Goal: Task Accomplishment & Management: Manage account settings

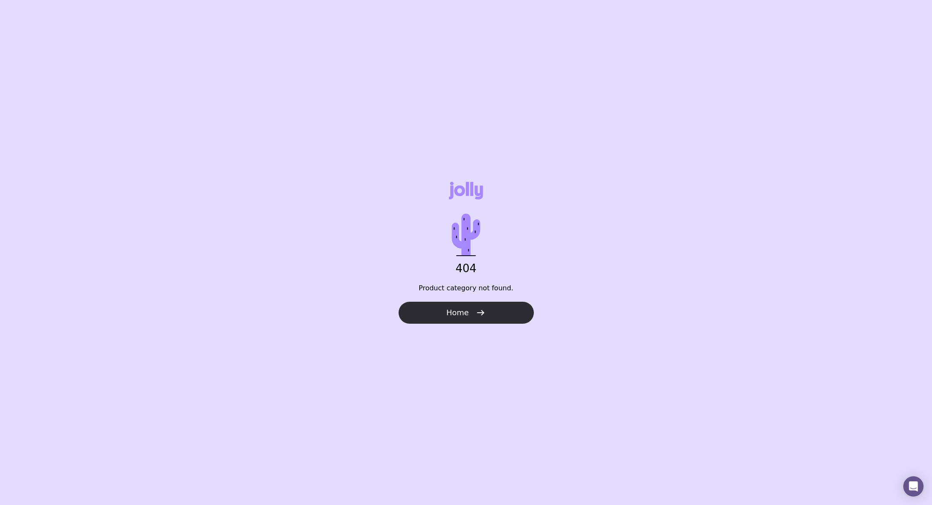
click at [436, 319] on button "Home" at bounding box center [465, 313] width 135 height 22
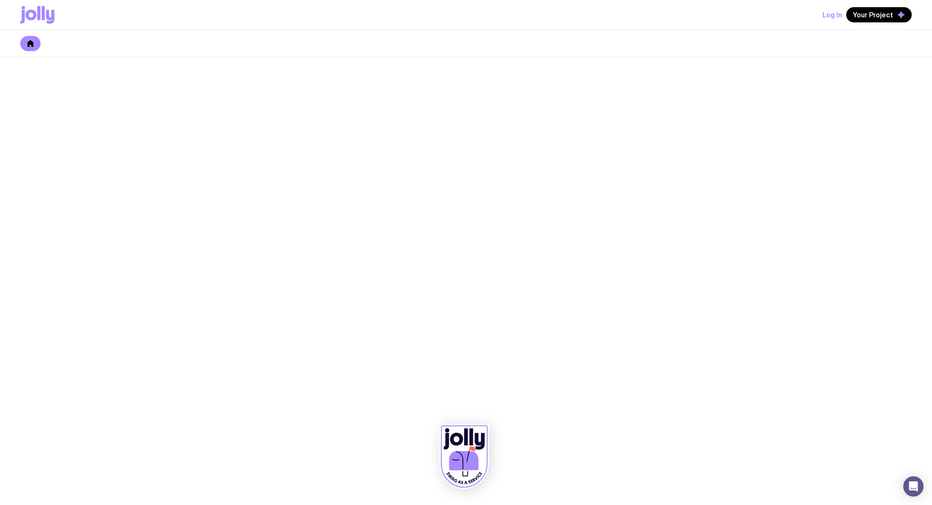
click at [829, 19] on button "Log In" at bounding box center [831, 14] width 19 height 15
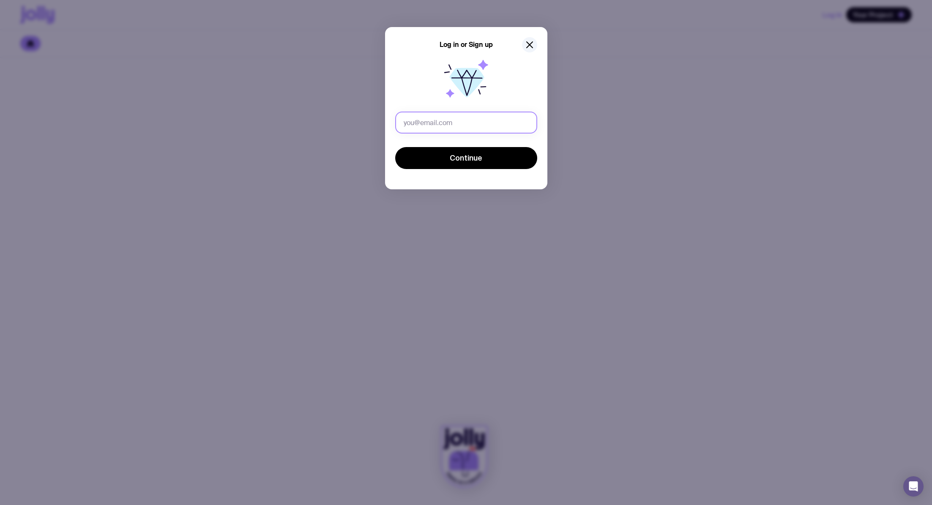
type input "[PERSON_NAME][EMAIL_ADDRESS][DOMAIN_NAME]"
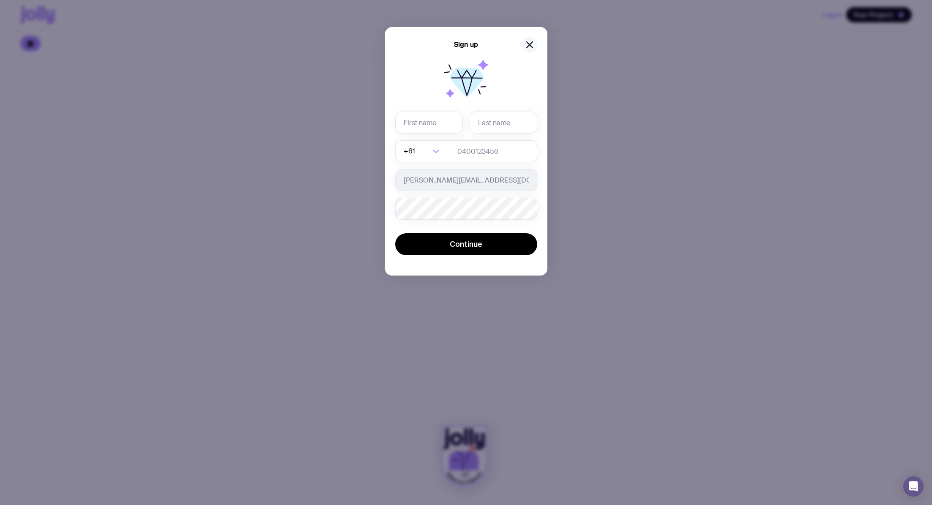
click at [534, 47] on button "button" at bounding box center [529, 44] width 15 height 15
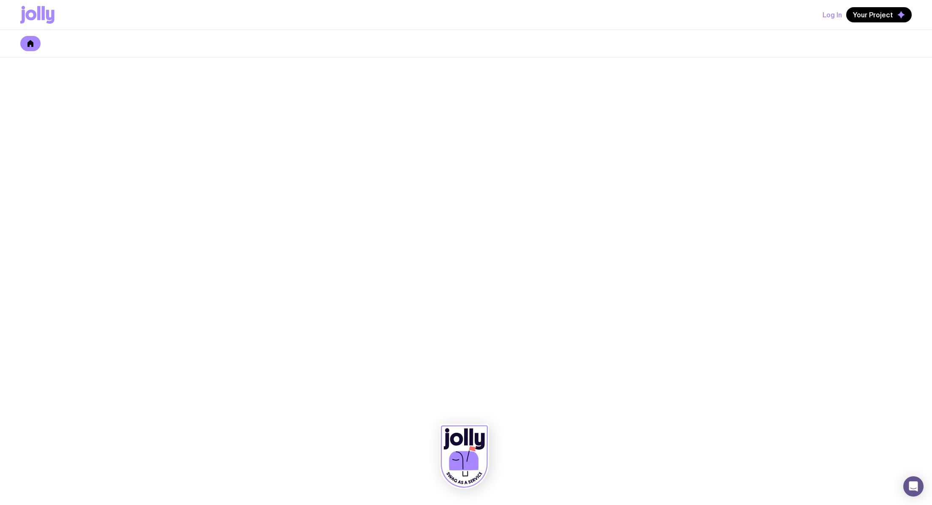
click at [826, 14] on button "Log In" at bounding box center [831, 14] width 19 height 15
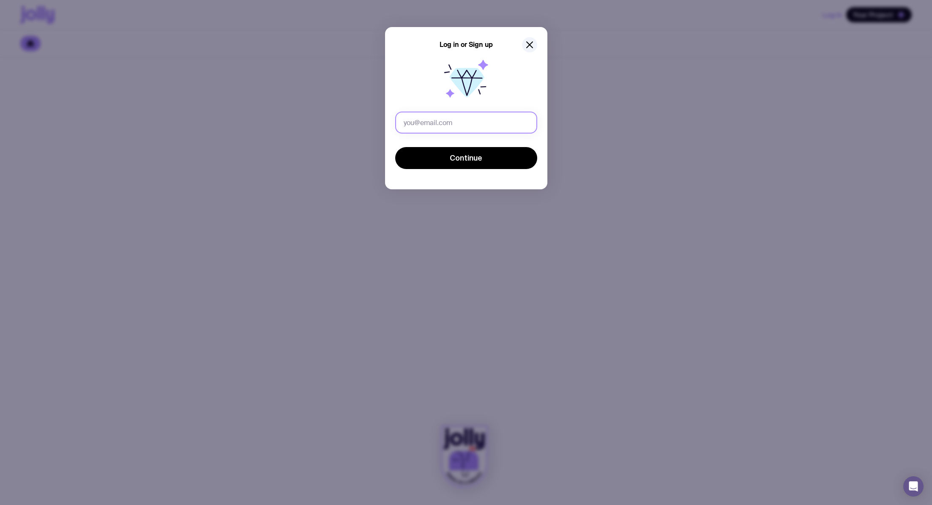
type input "phoebe@searchproperty.com.au"
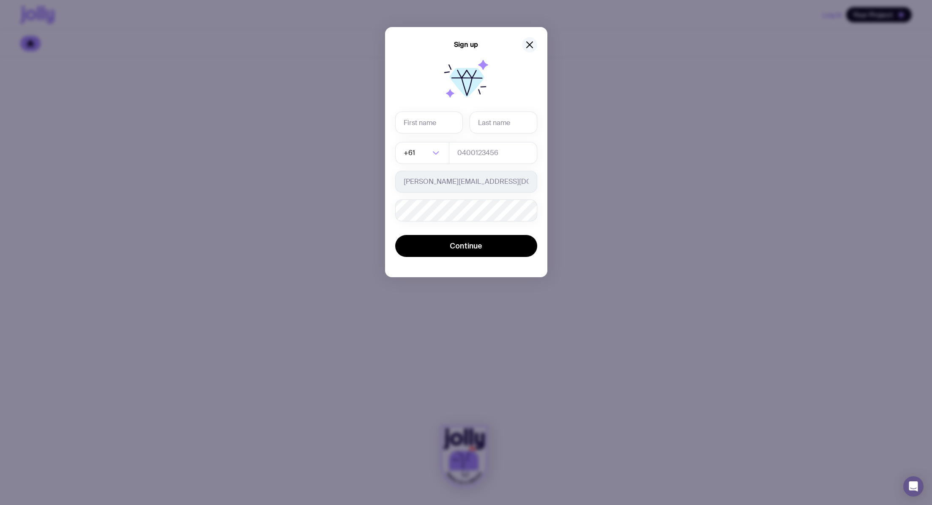
click at [524, 48] on button "button" at bounding box center [529, 44] width 15 height 15
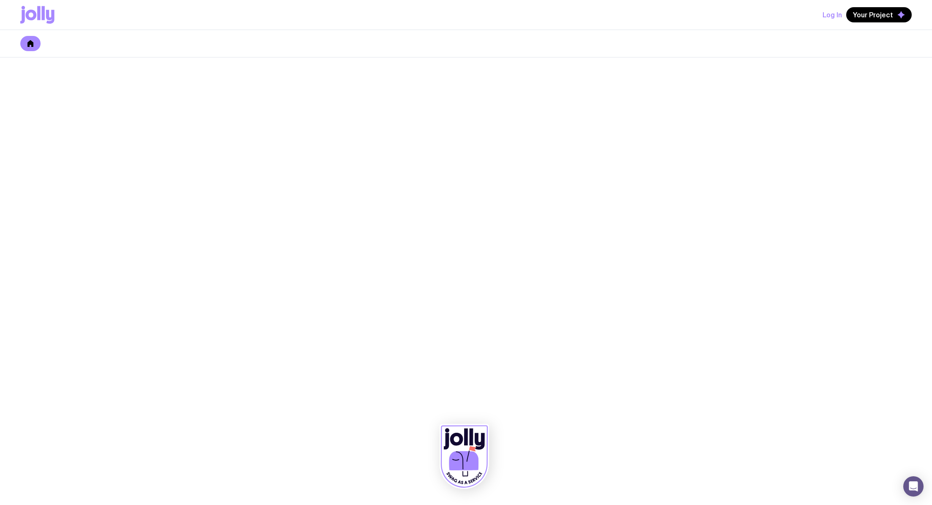
click at [830, 12] on button "Log In" at bounding box center [831, 14] width 19 height 15
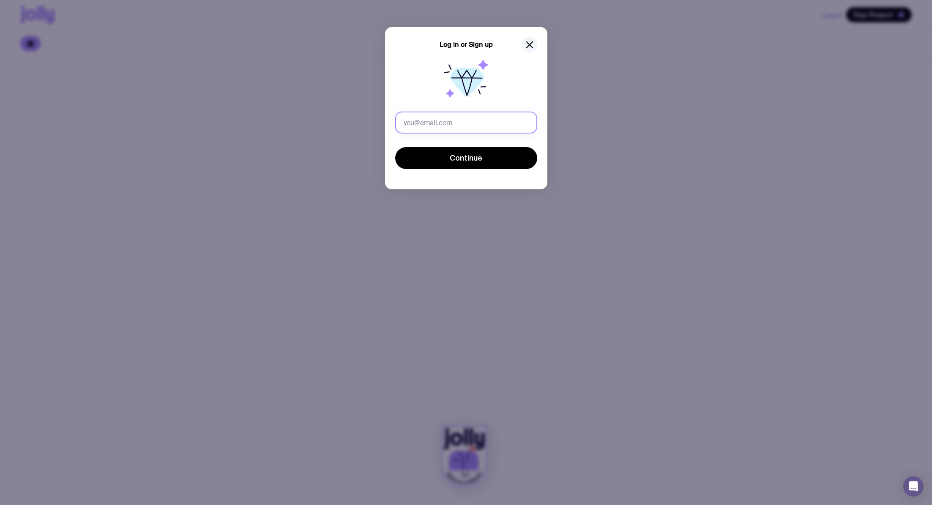
type input "[PERSON_NAME][EMAIL_ADDRESS][DOMAIN_NAME]"
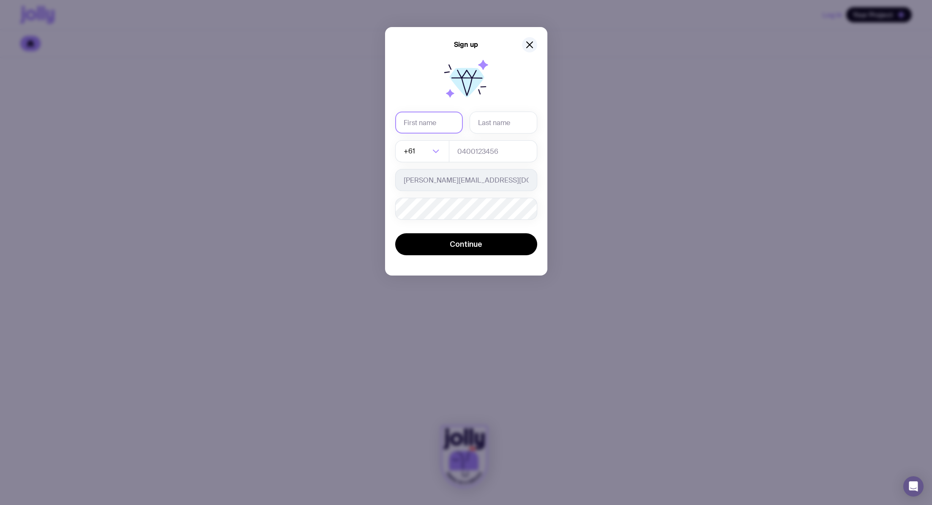
click at [422, 122] on input "text" at bounding box center [429, 123] width 68 height 22
type input "Phoebe"
type input "Mohr"
click at [474, 165] on div "Phoebe Mohr +61 Loading... phoebe@searchproperty.com.au Password must contain: …" at bounding box center [466, 166] width 142 height 108
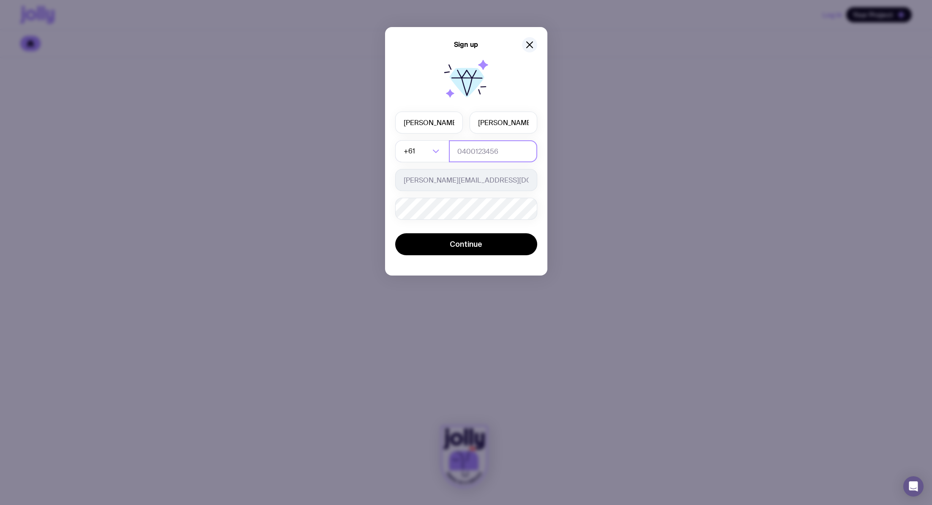
click at [474, 156] on input "tel" at bounding box center [493, 151] width 88 height 22
type input "0418903141"
click at [617, 129] on div "Sign up Phoebe Mohr +61 Loading... 0418903141 phoebe@searchproperty.com.au Pass…" at bounding box center [466, 252] width 932 height 505
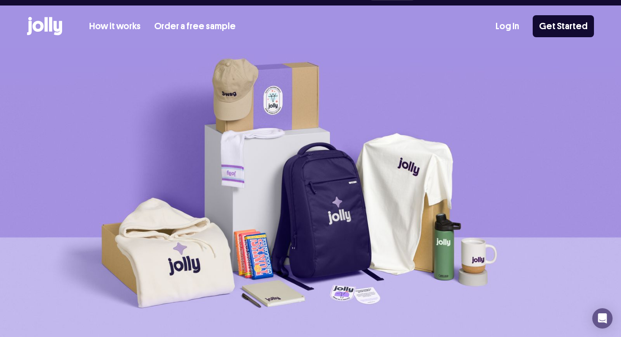
click at [510, 22] on div "How it works Order a free sample Log In Get Started" at bounding box center [310, 25] width 567 height 41
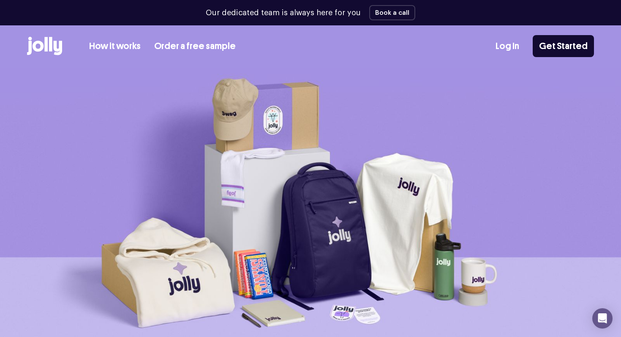
click at [515, 47] on link "Log In" at bounding box center [508, 46] width 24 height 14
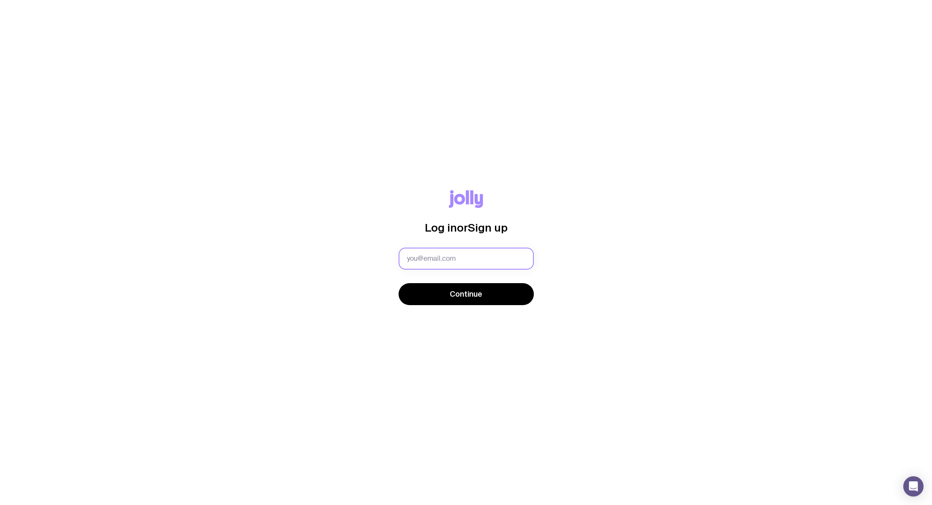
type input "[PERSON_NAME][EMAIL_ADDRESS][DOMAIN_NAME]"
click at [493, 252] on input "[PERSON_NAME][EMAIL_ADDRESS][DOMAIN_NAME]" at bounding box center [465, 259] width 135 height 22
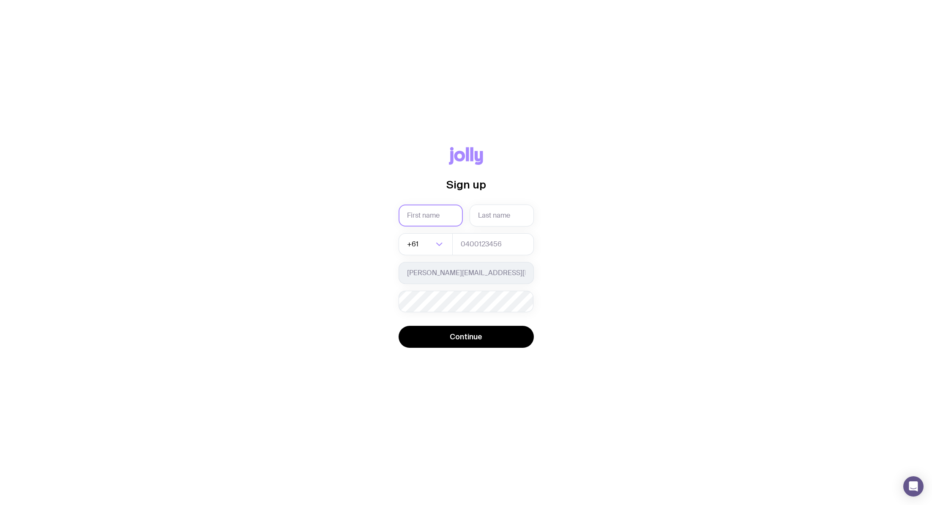
click at [447, 214] on input "text" at bounding box center [430, 216] width 64 height 22
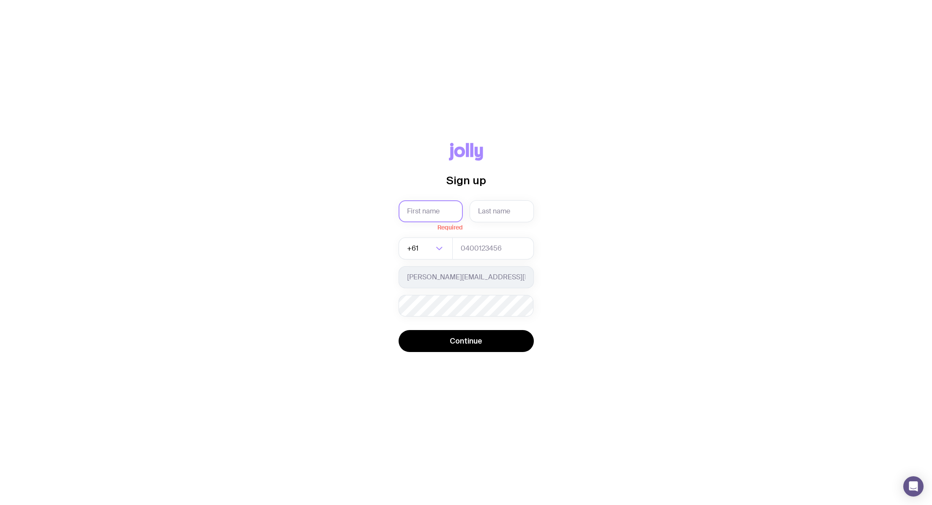
type input "Phoebe"
type input "Mohr"
type input "0418903141"
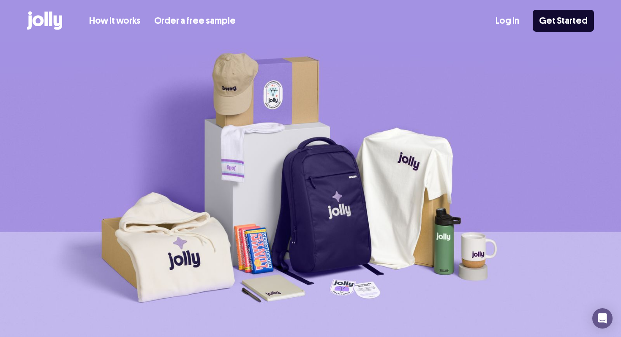
click at [513, 14] on link "Log In" at bounding box center [508, 21] width 24 height 14
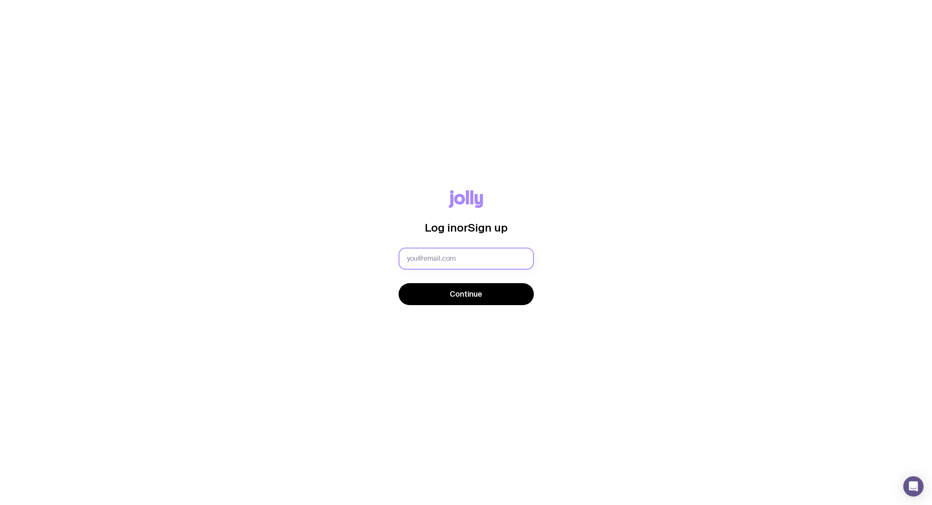
type input "[PERSON_NAME][EMAIL_ADDRESS][DOMAIN_NAME]"
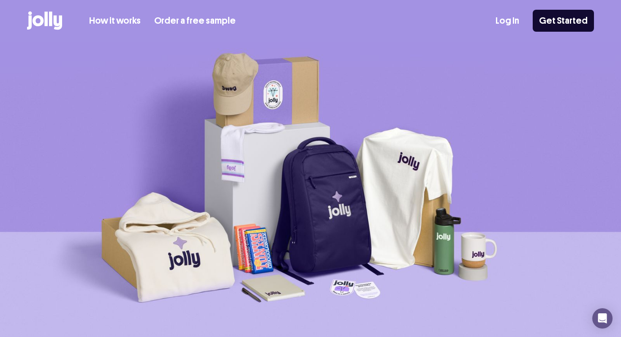
click at [513, 23] on link "Log In" at bounding box center [508, 21] width 24 height 14
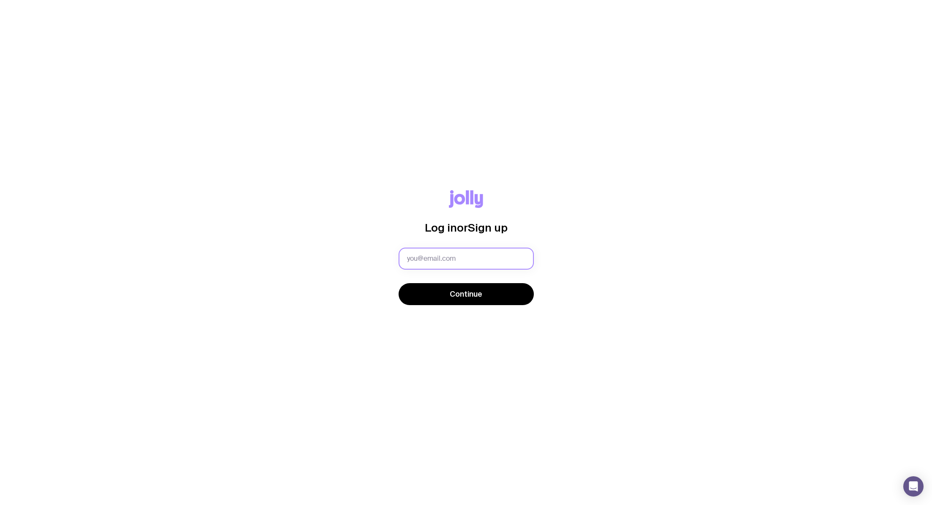
click at [500, 257] on input "text" at bounding box center [465, 259] width 135 height 22
type input "[PERSON_NAME][EMAIL_ADDRESS][DOMAIN_NAME]"
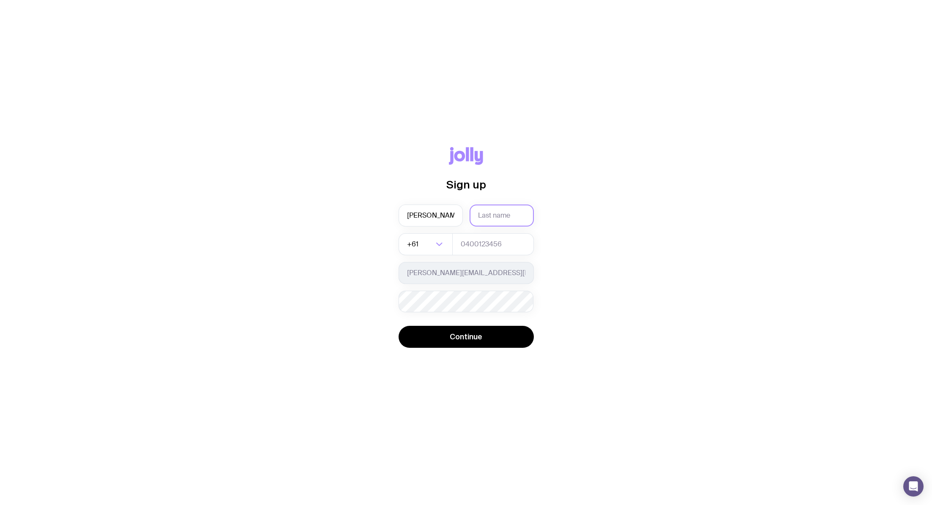
type input "Phoebe"
type input "Mohr"
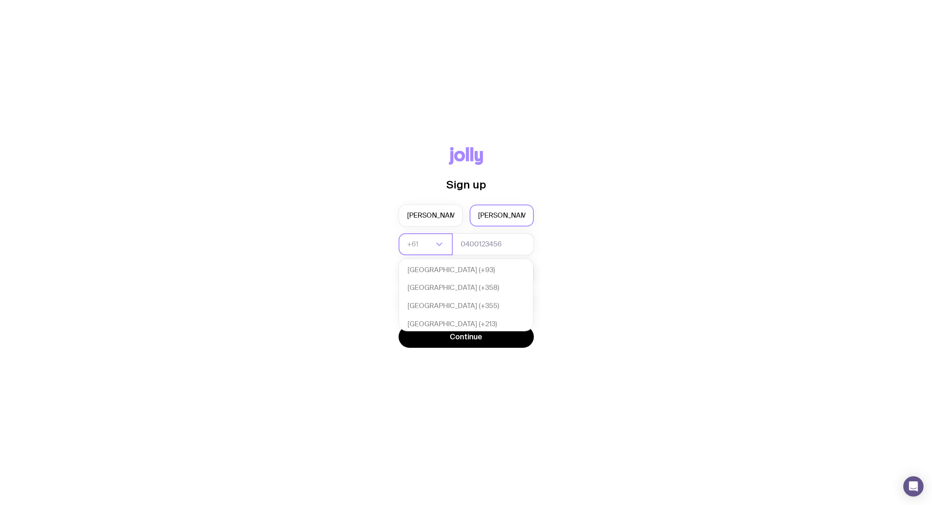
scroll to position [183, 0]
click at [474, 246] on input "tel" at bounding box center [493, 244] width 82 height 22
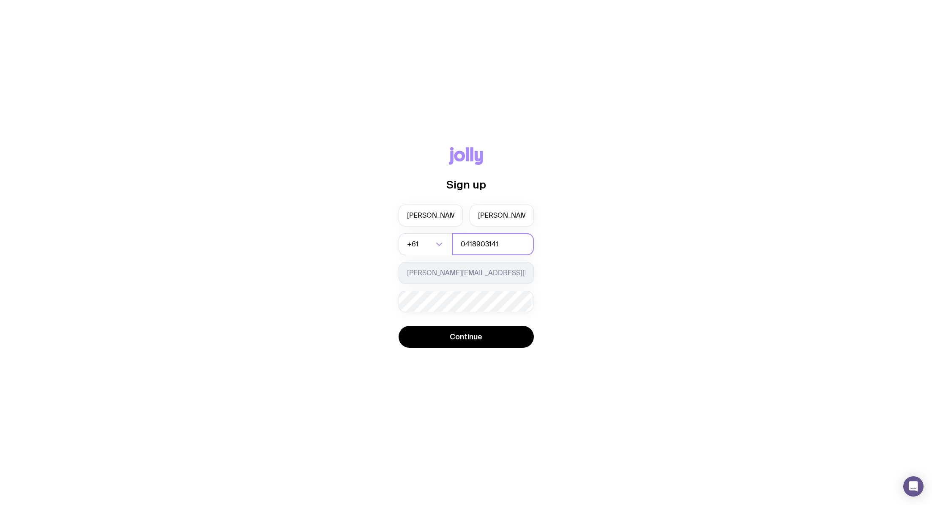
type input "0418903141"
click at [444, 309] on html "Sign up Phoebe Mohr +61 Loading... 0418903141 phoebe@searchproperty.com.au Pass…" at bounding box center [466, 252] width 932 height 505
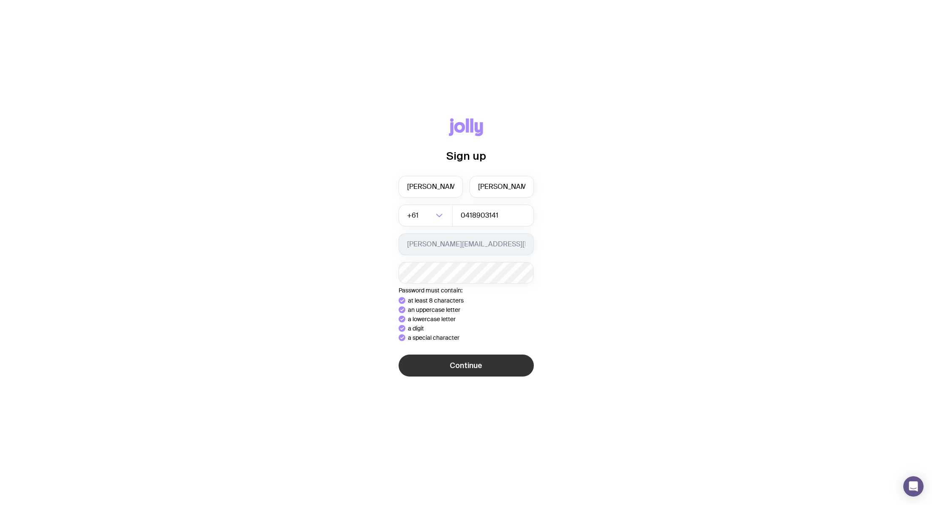
click at [442, 361] on button "Continue" at bounding box center [465, 365] width 135 height 22
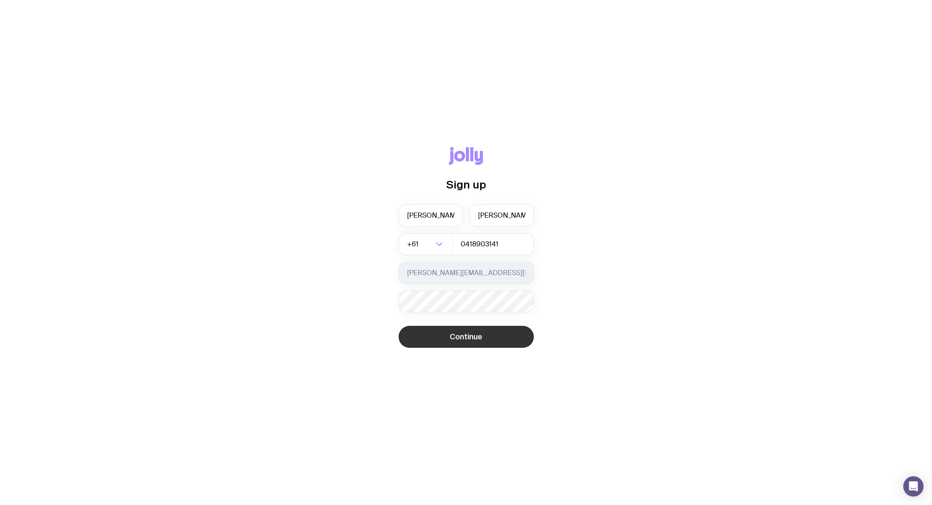
click at [496, 335] on button "Continue" at bounding box center [465, 337] width 135 height 22
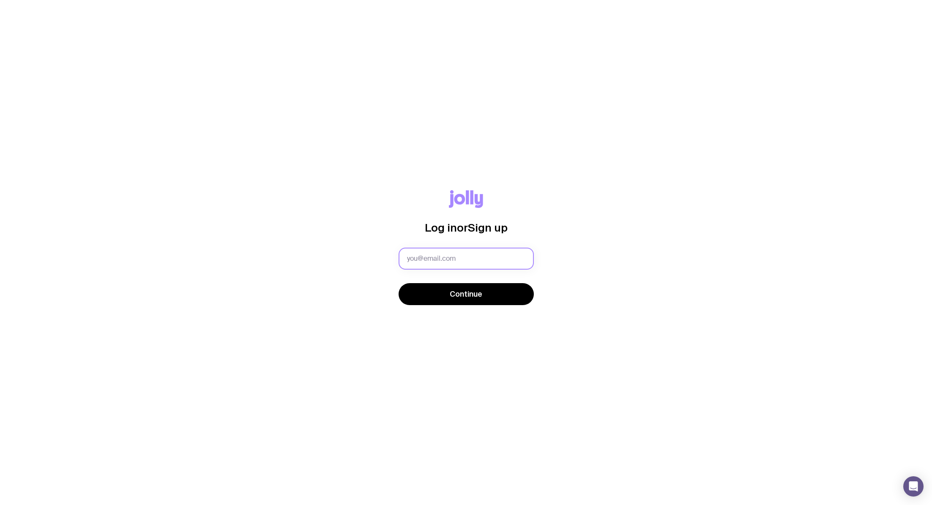
type input "[PERSON_NAME][EMAIL_ADDRESS][DOMAIN_NAME]"
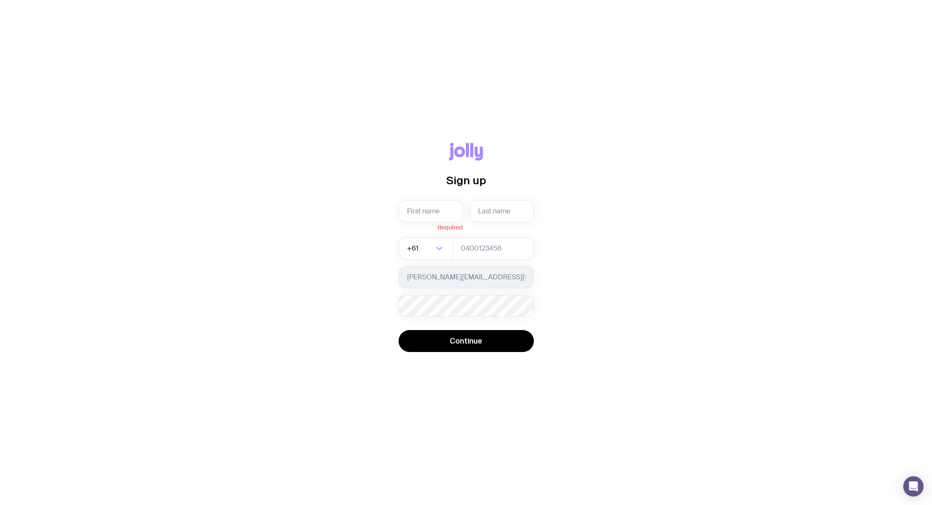
click at [608, 242] on div "Sign up Required +61 Loading... [PERSON_NAME][EMAIL_ADDRESS][DOMAIN_NAME] Passw…" at bounding box center [465, 253] width 891 height 220
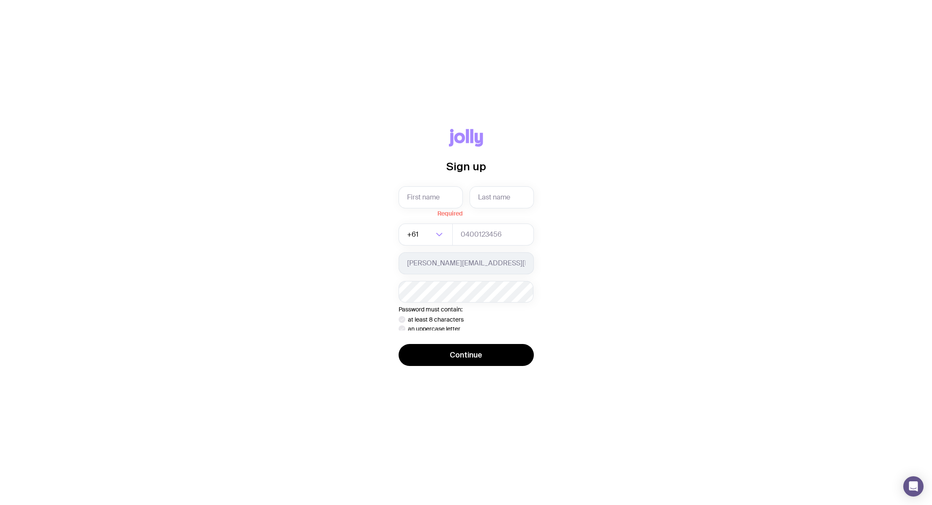
drag, startPoint x: 471, startPoint y: 93, endPoint x: 469, endPoint y: 109, distance: 16.6
click at [471, 97] on div "Sign up Required +61 Loading... [PERSON_NAME][EMAIL_ADDRESS][DOMAIN_NAME] Passw…" at bounding box center [466, 252] width 932 height 505
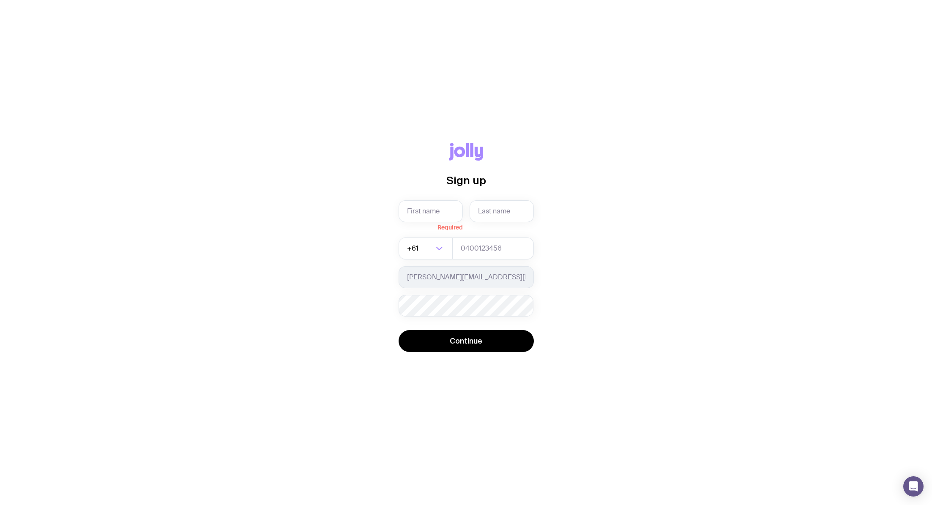
click at [469, 156] on icon at bounding box center [466, 152] width 34 height 18
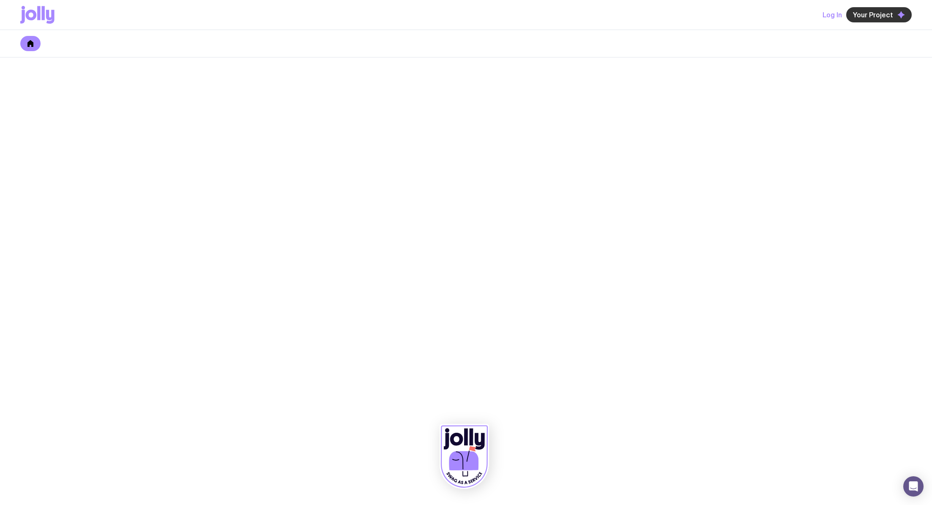
click at [878, 17] on span "Your Project" at bounding box center [873, 15] width 40 height 8
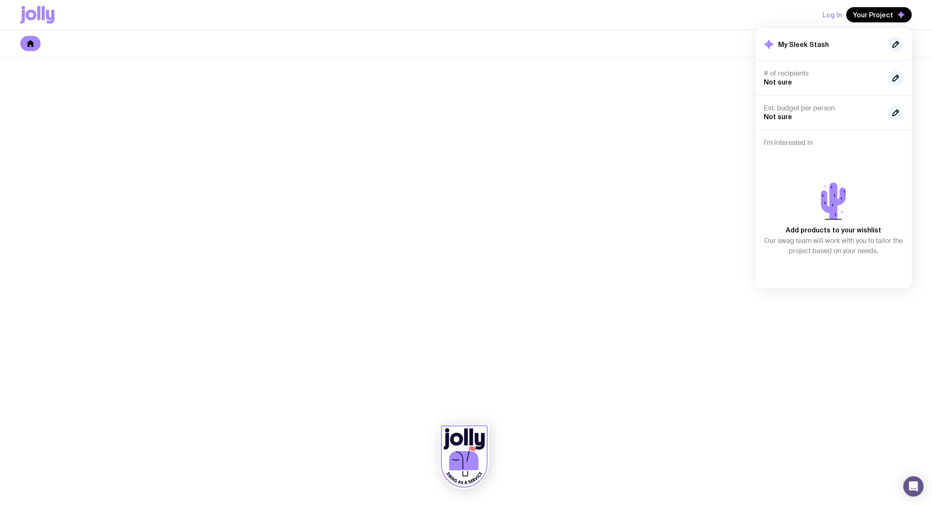
click at [835, 13] on button "Log In" at bounding box center [831, 14] width 19 height 15
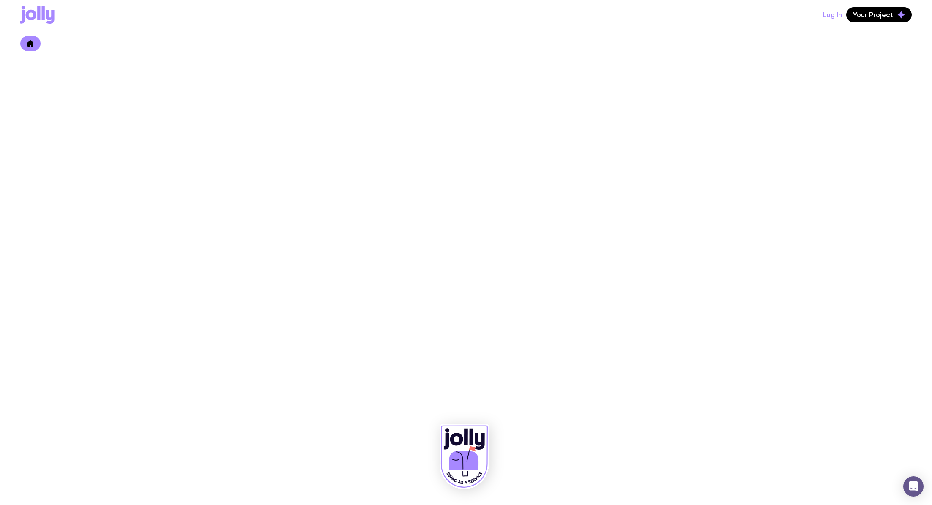
type input "[PERSON_NAME][EMAIL_ADDRESS][DOMAIN_NAME]"
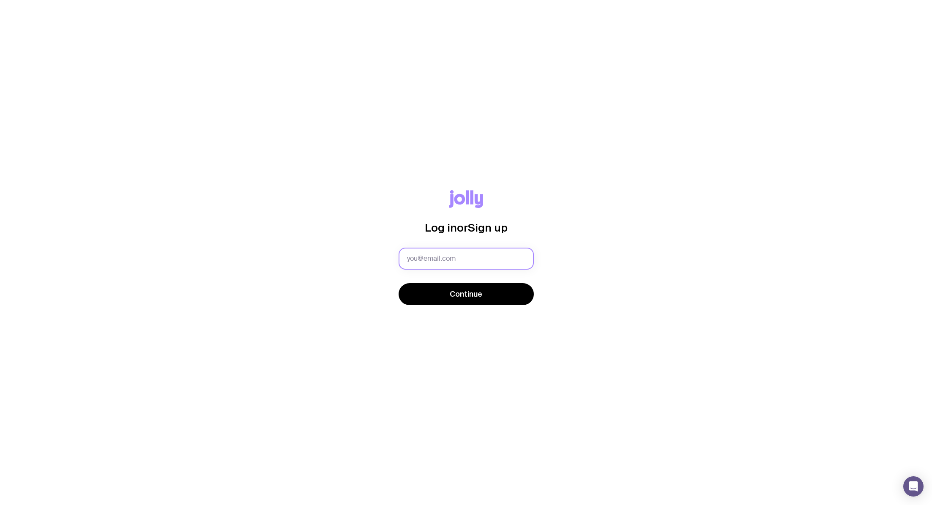
type input "[PERSON_NAME][EMAIL_ADDRESS][DOMAIN_NAME]"
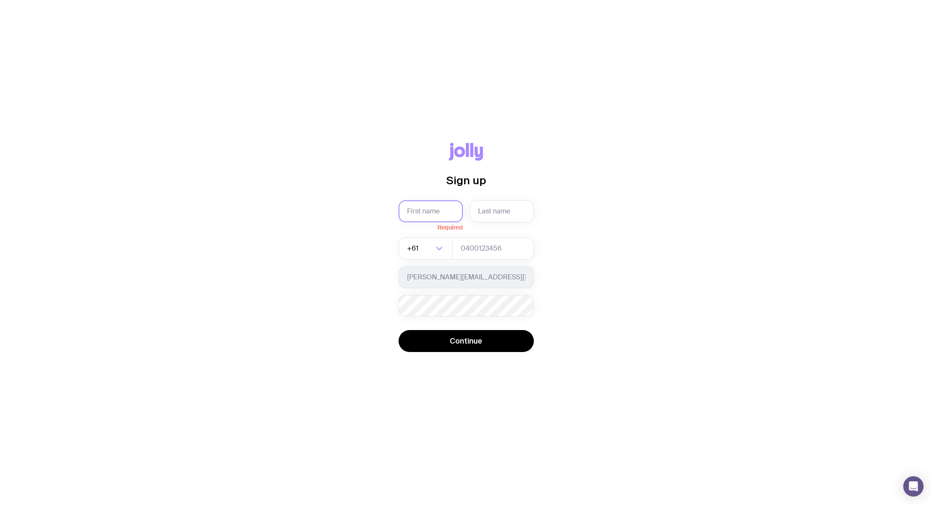
click at [421, 203] on input "text" at bounding box center [430, 211] width 64 height 22
click at [467, 166] on div "Sign up" at bounding box center [465, 171] width 135 height 57
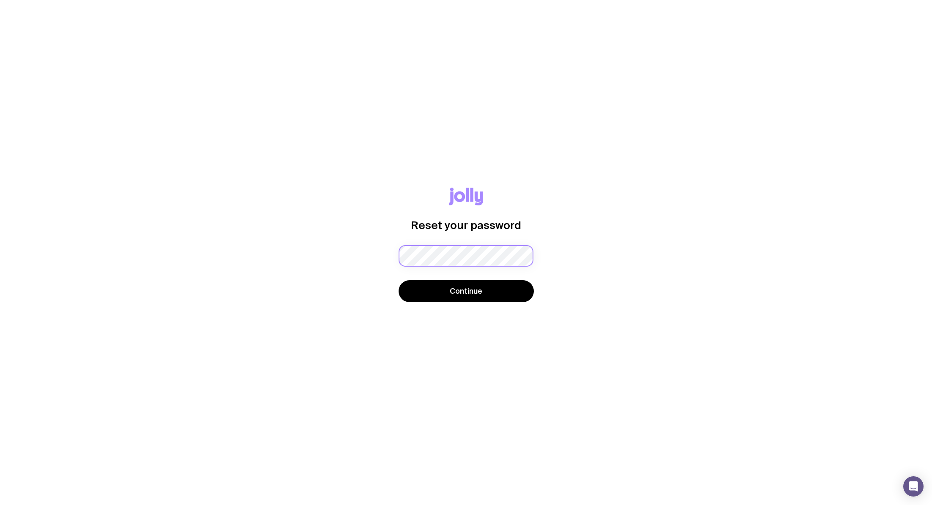
click at [470, 254] on div "Password must contain: at least 8 characters an uppercase letter a lowercase le…" at bounding box center [465, 256] width 135 height 22
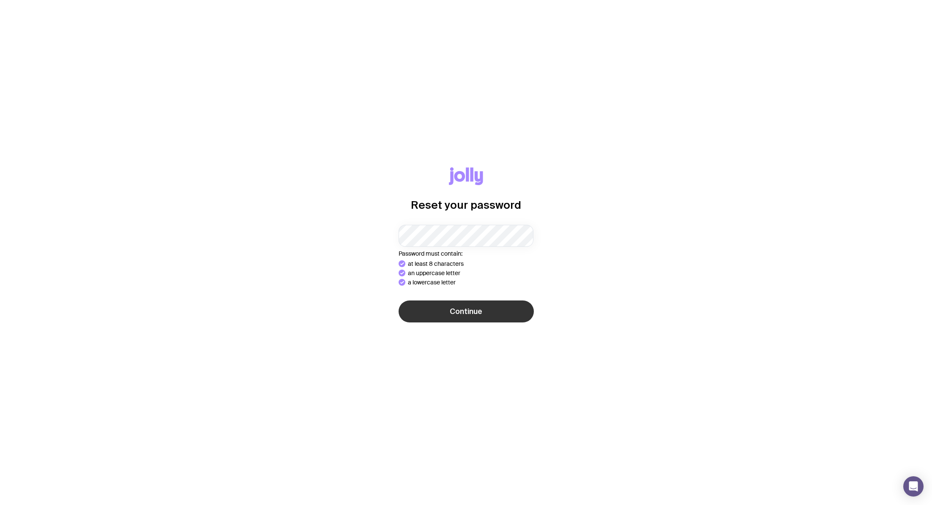
click at [469, 325] on div "Reset your password Password must contain: at least 8 characters an uppercase l…" at bounding box center [466, 252] width 932 height 505
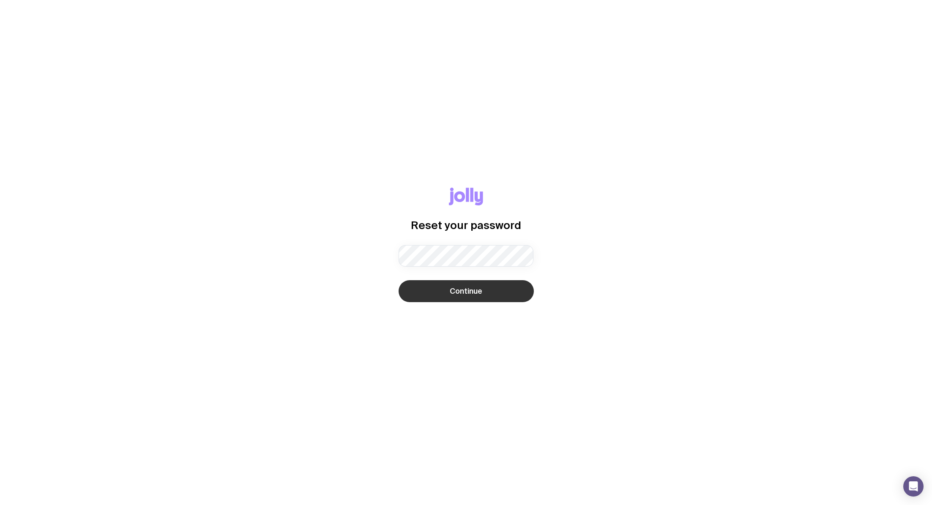
click at [474, 299] on button "Continue" at bounding box center [465, 291] width 135 height 22
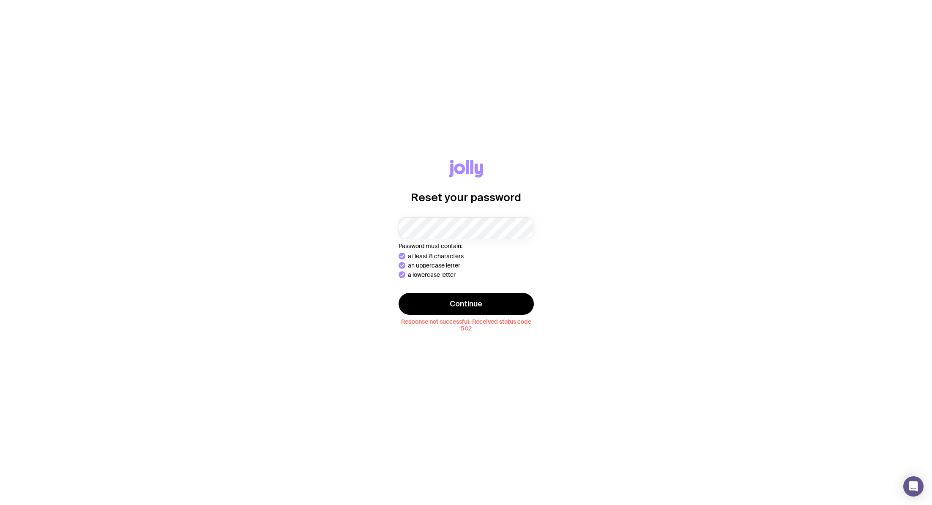
click at [572, 186] on div "Reset your password Password must contain: at least 8 characters an uppercase l…" at bounding box center [465, 252] width 891 height 185
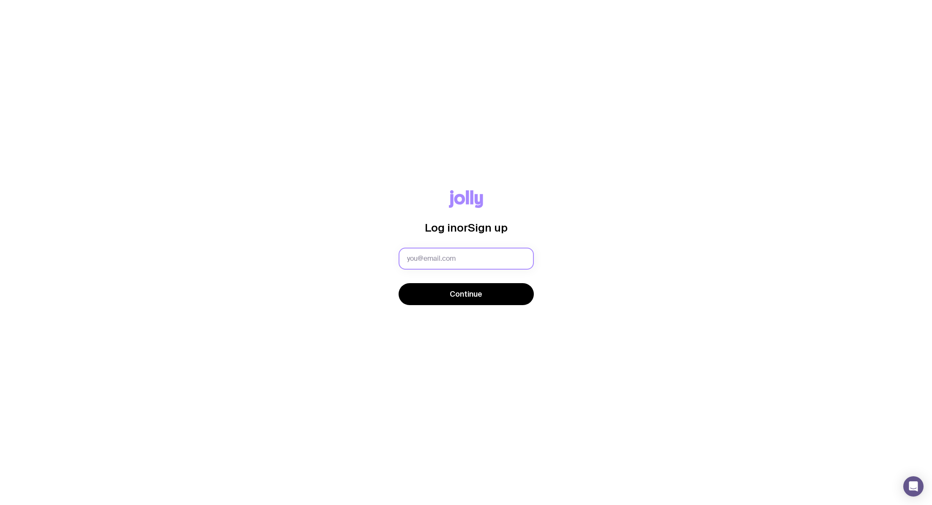
type input "[PERSON_NAME][EMAIL_ADDRESS][DOMAIN_NAME]"
